Goal: Transaction & Acquisition: Book appointment/travel/reservation

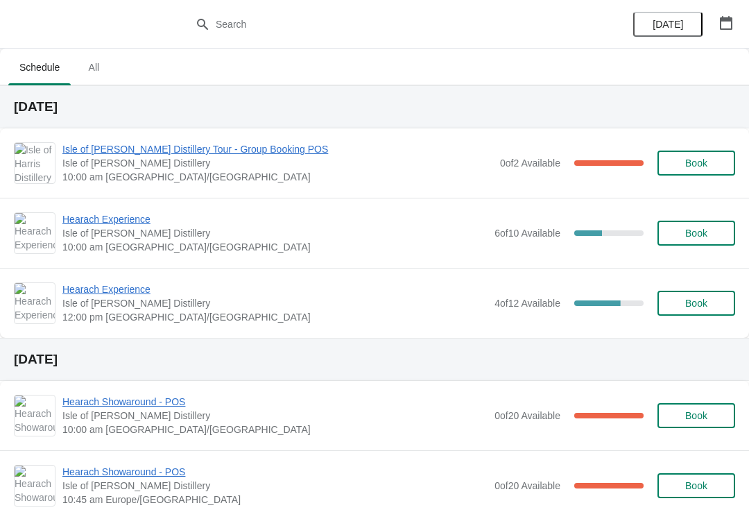
click at [119, 224] on span "Hearach Experience" at bounding box center [274, 219] width 425 height 14
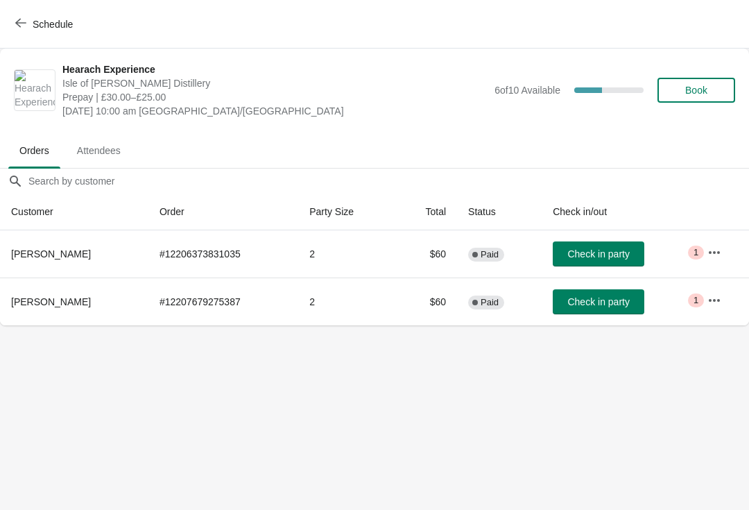
click at [23, 30] on span "button" at bounding box center [20, 23] width 11 height 13
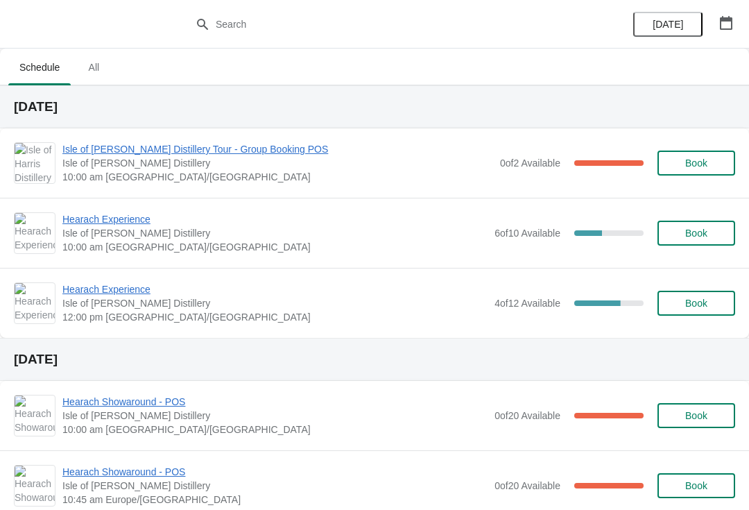
click at [220, 154] on span "Isle of [PERSON_NAME] Distillery Tour - Group Booking POS" at bounding box center [277, 149] width 431 height 14
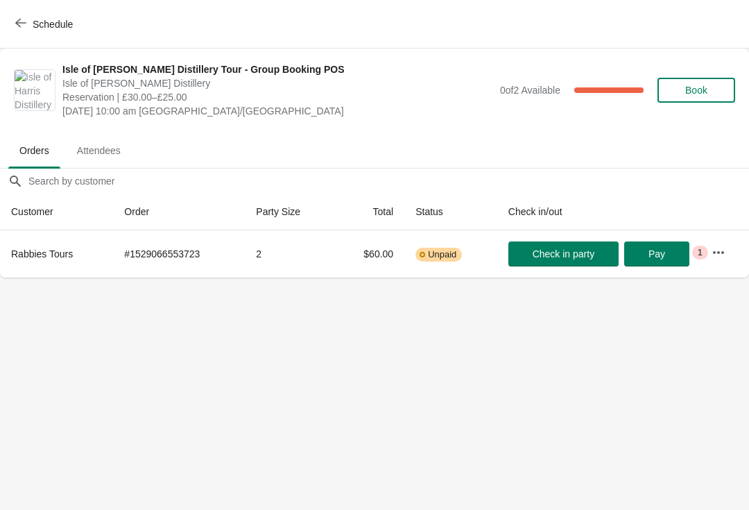
click at [26, 28] on span "Schedule" at bounding box center [45, 23] width 55 height 13
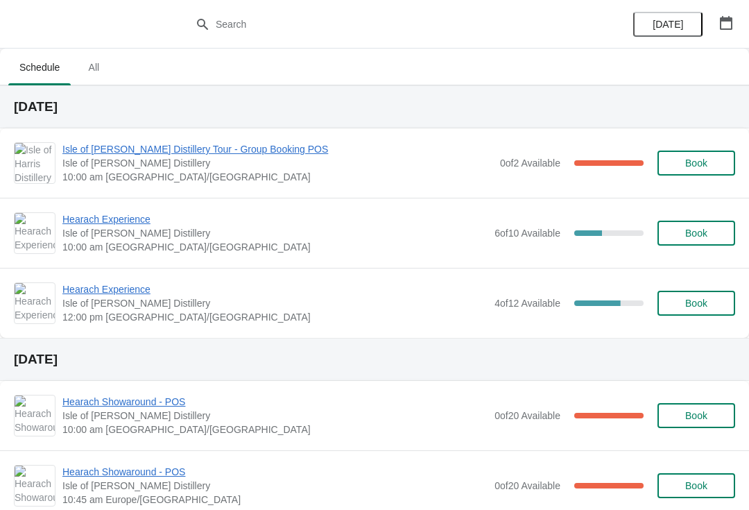
click at [210, 199] on div "Hearach Experience Isle of Harris Distillery 10:00 am Europe/London 6 of 10 Ava…" at bounding box center [374, 233] width 749 height 70
click at [110, 289] on span "Hearach Experience" at bounding box center [274, 289] width 425 height 14
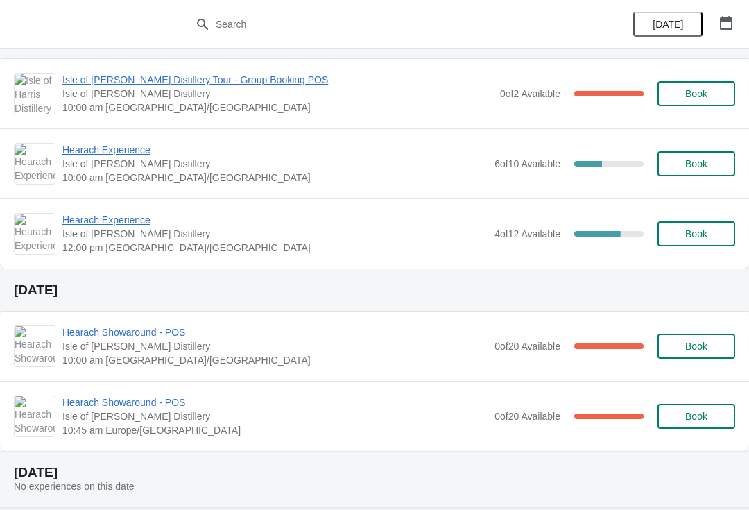
scroll to position [71, 0]
